Goal: Check status: Check status

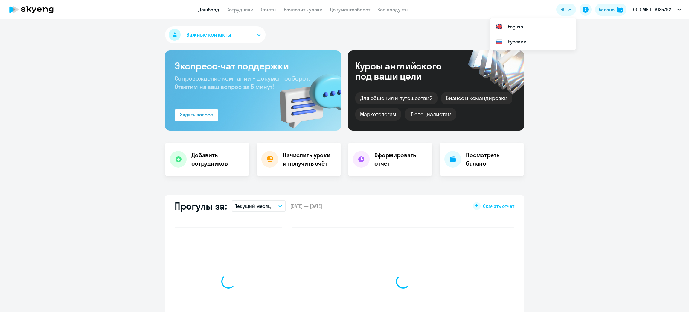
select select "30"
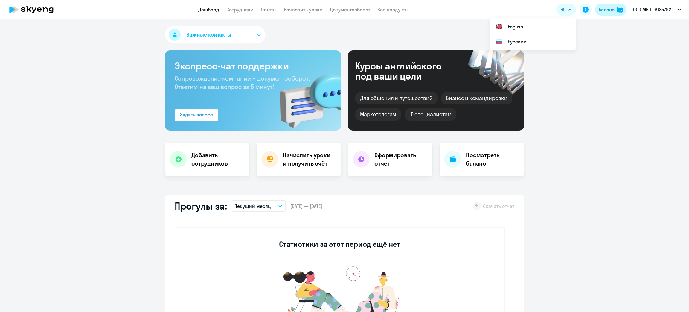
click at [597, 12] on button "Баланс" at bounding box center [610, 10] width 31 height 12
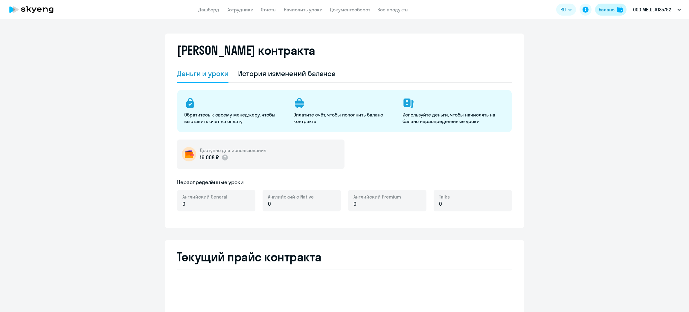
select select "english_adult_not_native_speaker"
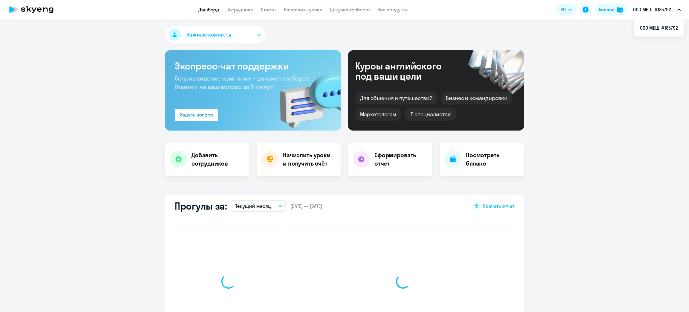
select select "30"
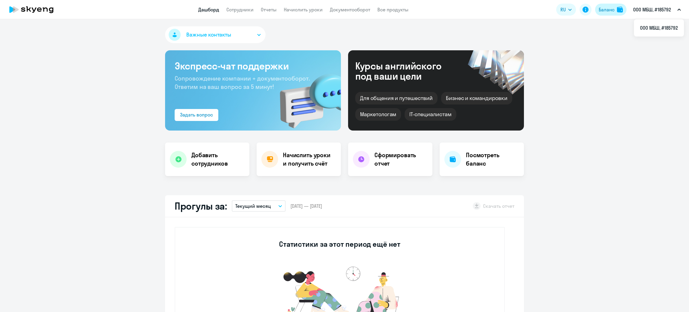
click at [619, 12] on img at bounding box center [620, 10] width 6 height 6
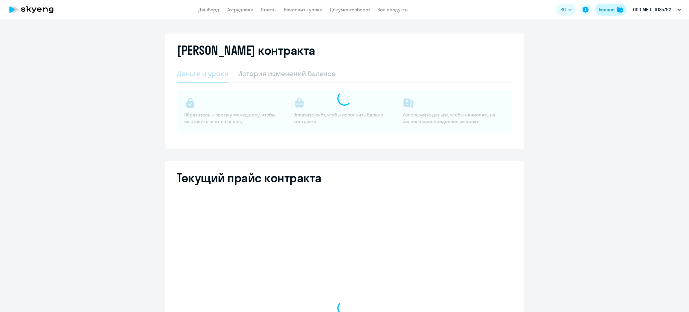
select select "english_adult_not_native_speaker"
